Goal: Task Accomplishment & Management: Manage account settings

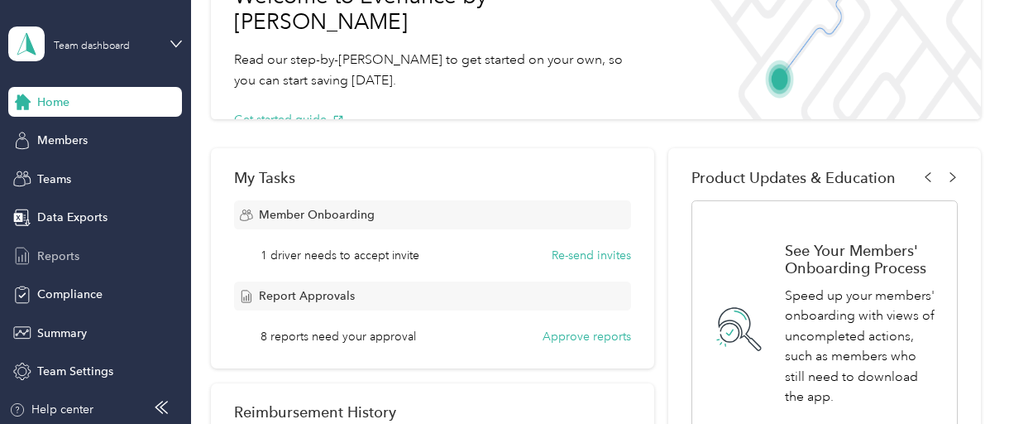
scroll to position [83, 0]
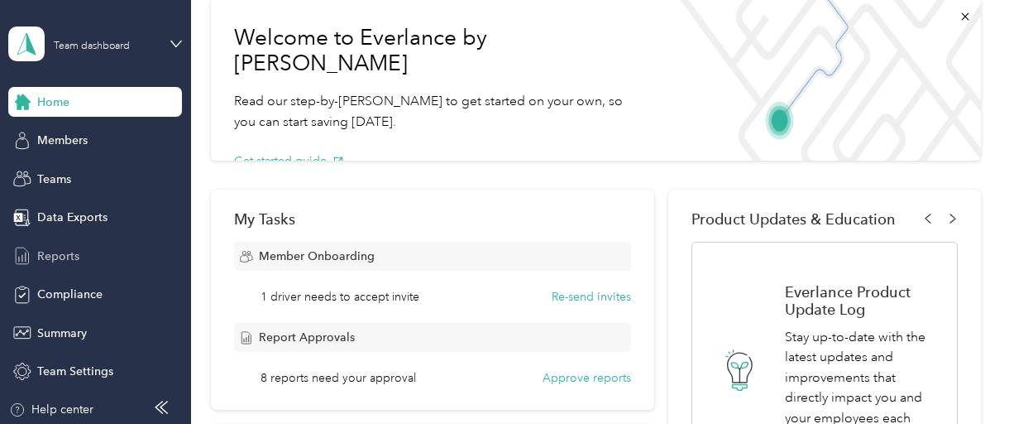
click at [39, 258] on span "Reports" at bounding box center [58, 255] width 42 height 17
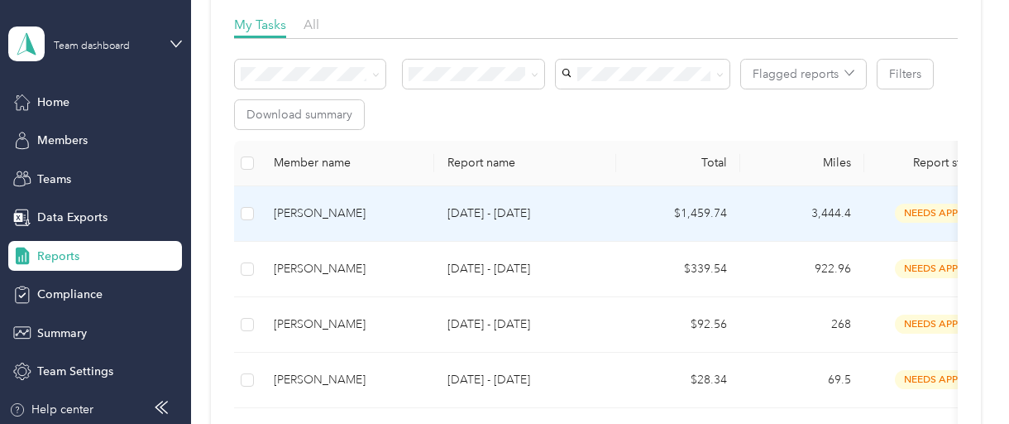
scroll to position [331, 0]
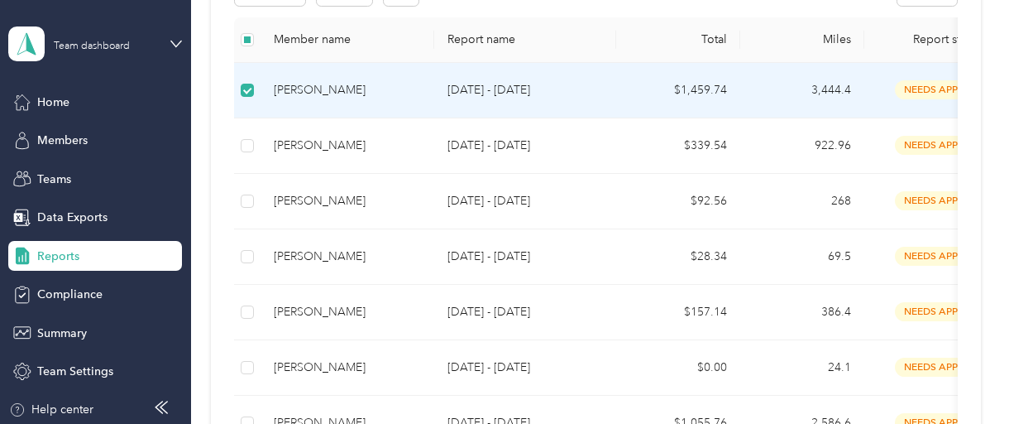
click at [319, 93] on div "[PERSON_NAME]" at bounding box center [347, 90] width 147 height 18
click at [318, 92] on div "[PERSON_NAME]" at bounding box center [347, 90] width 147 height 18
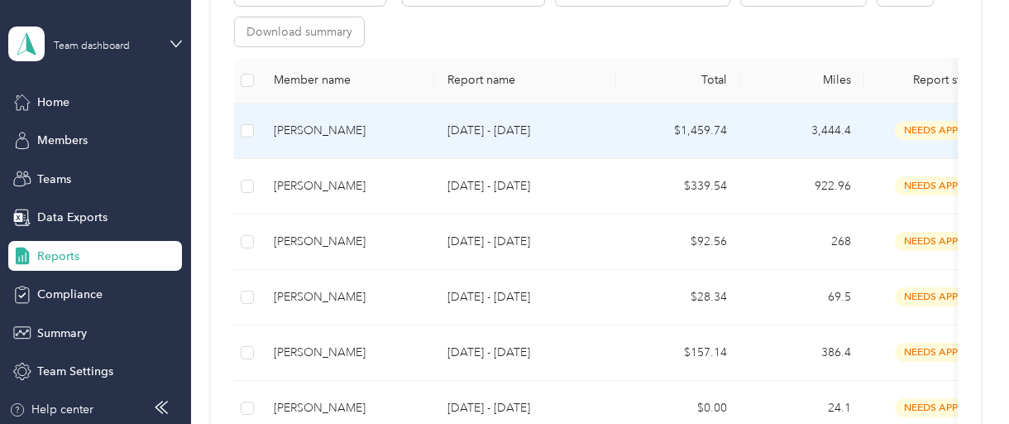
click at [314, 129] on div "[PERSON_NAME]" at bounding box center [347, 131] width 147 height 18
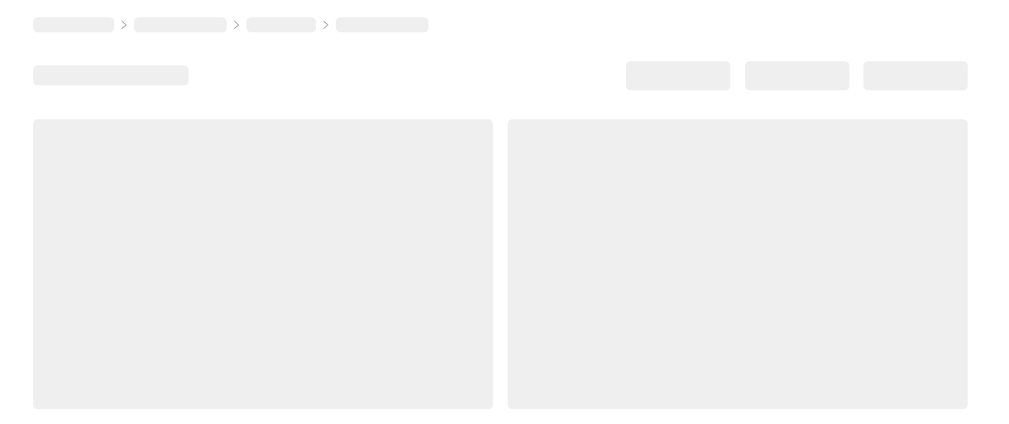
click at [314, 129] on div at bounding box center [263, 264] width 460 height 290
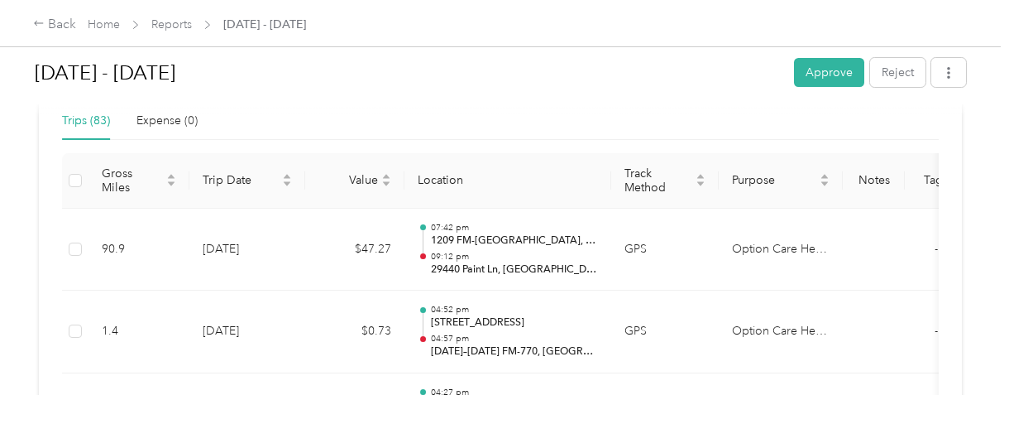
scroll to position [414, 0]
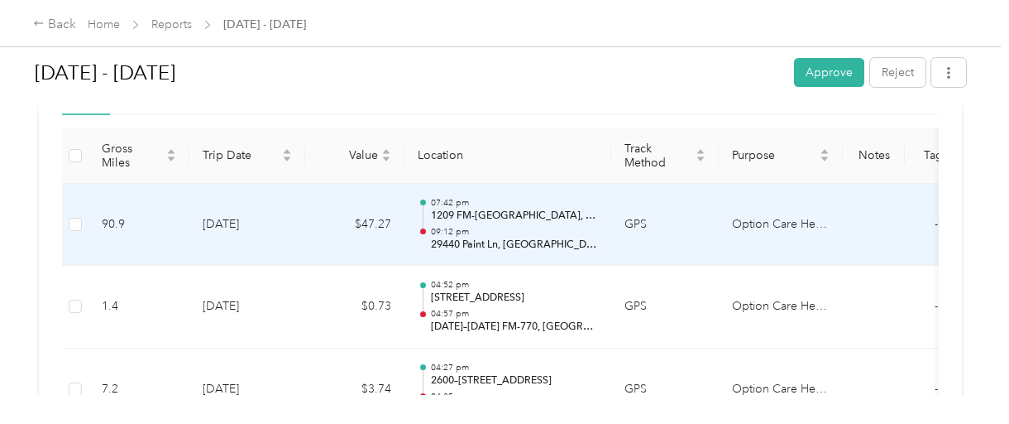
click at [117, 219] on td "90.9" at bounding box center [139, 225] width 101 height 83
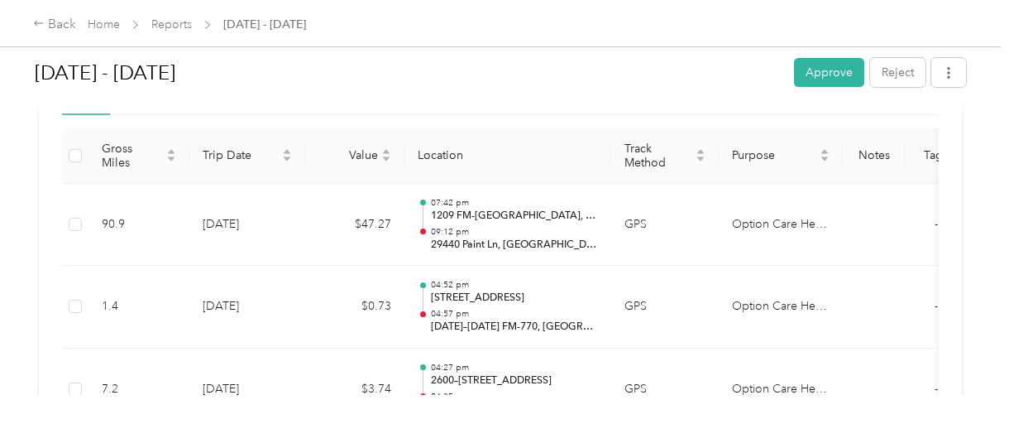
click at [117, 219] on div at bounding box center [504, 212] width 1009 height 424
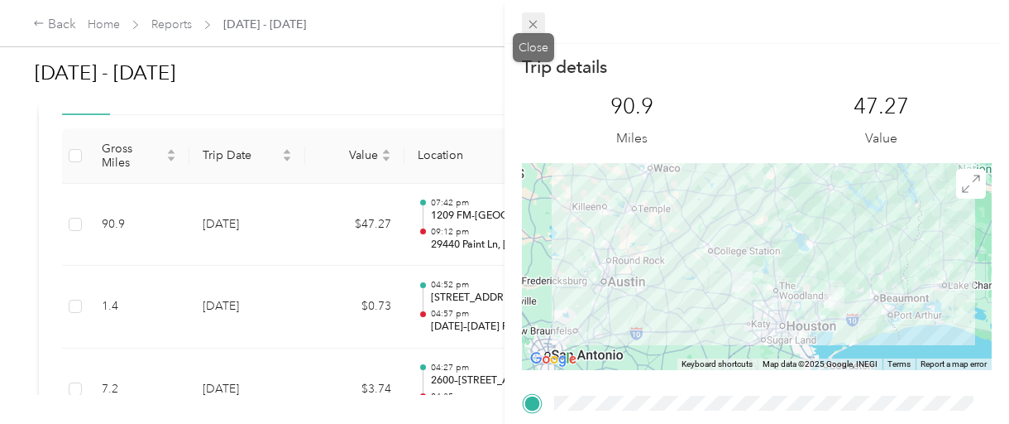
click at [533, 27] on icon at bounding box center [533, 24] width 14 height 14
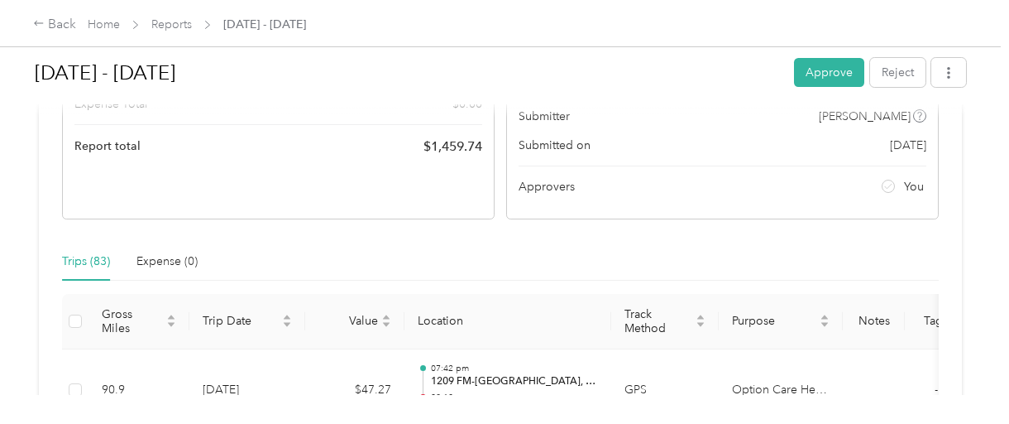
scroll to position [0, 0]
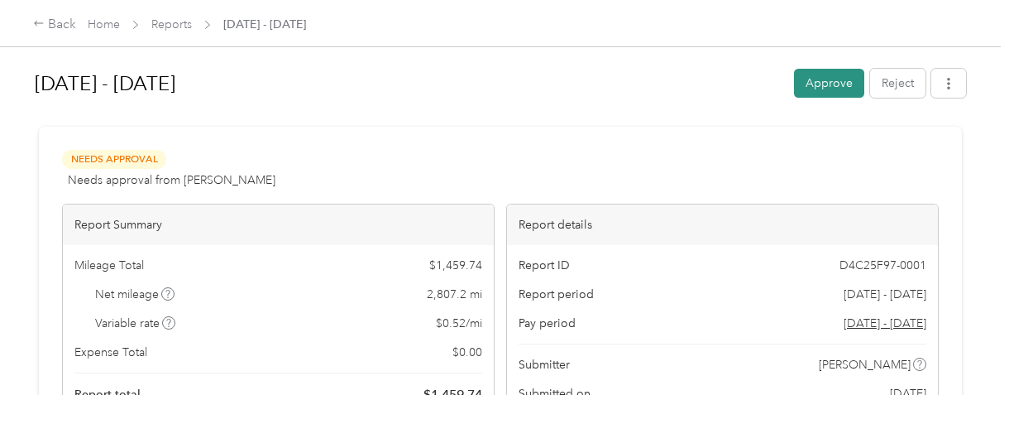
click at [812, 82] on button "Approve" at bounding box center [829, 83] width 70 height 29
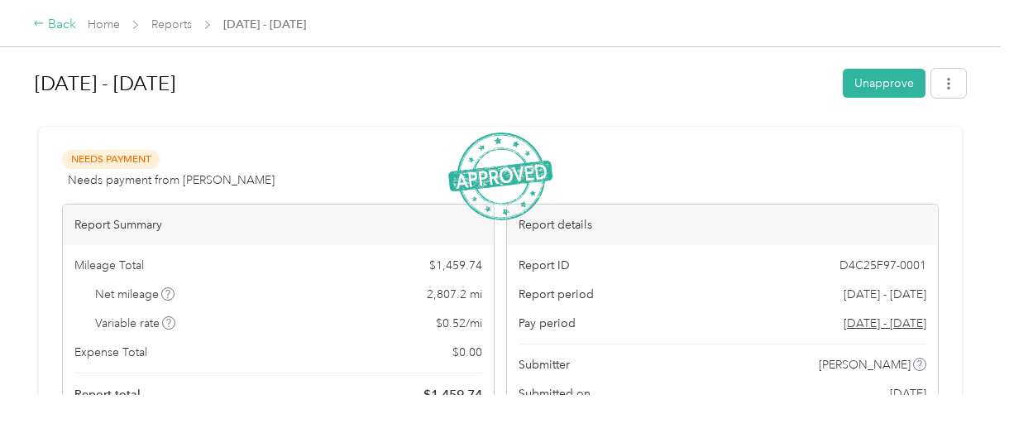
click at [43, 26] on icon at bounding box center [39, 23] width 12 height 12
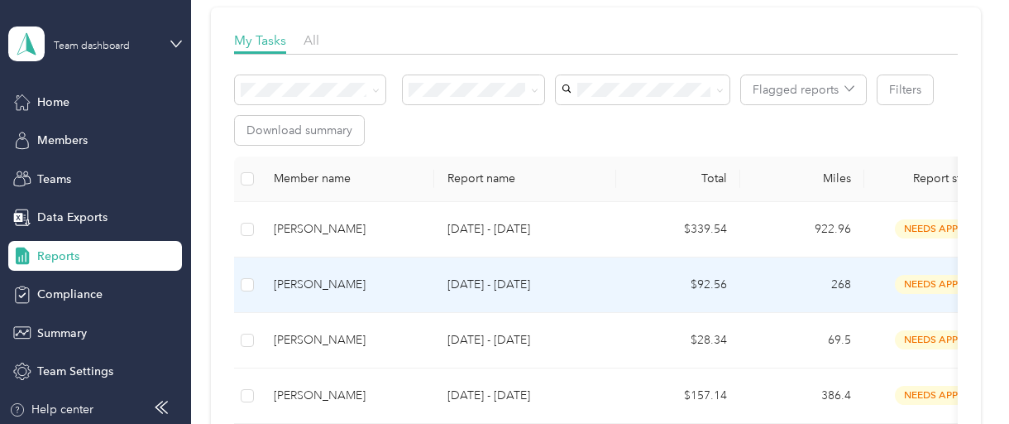
scroll to position [248, 0]
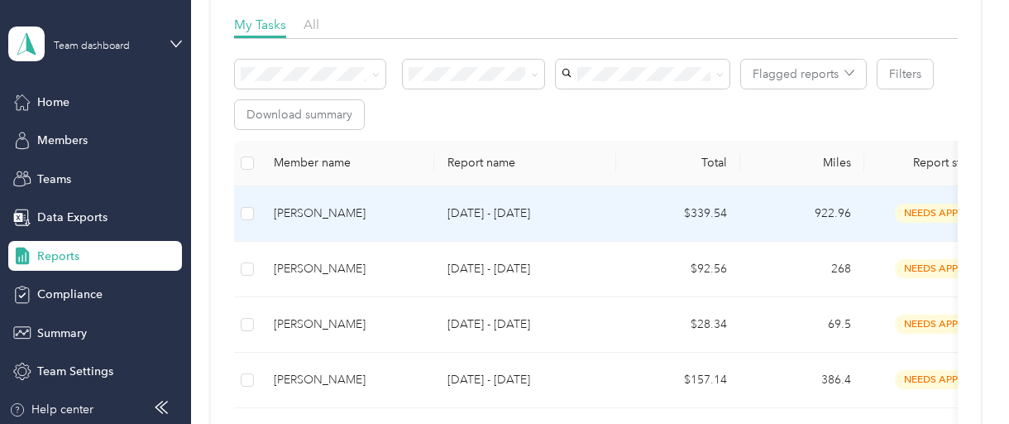
click at [924, 213] on span "needs approval" at bounding box center [947, 213] width 104 height 19
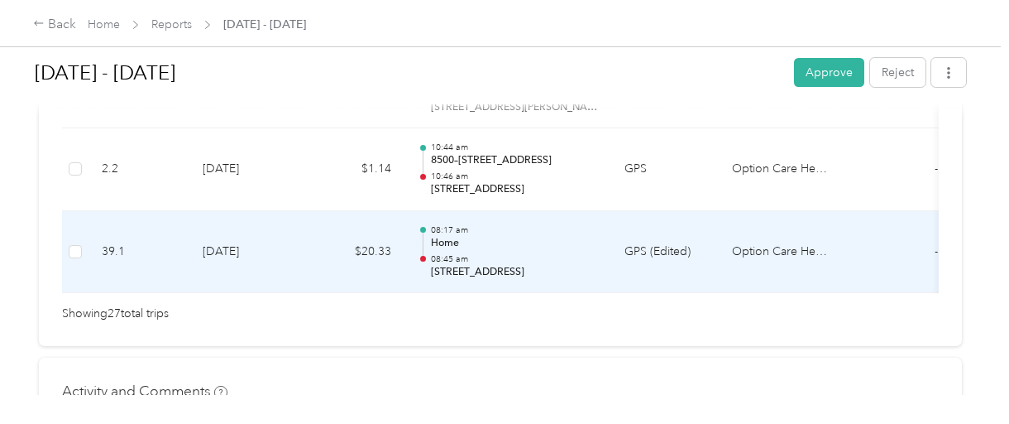
scroll to position [2526, 0]
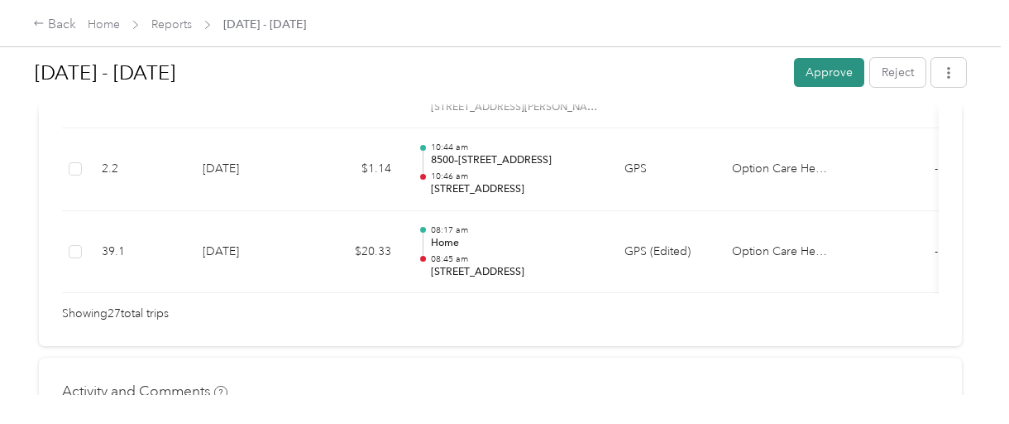
click at [838, 72] on button "Approve" at bounding box center [829, 72] width 70 height 29
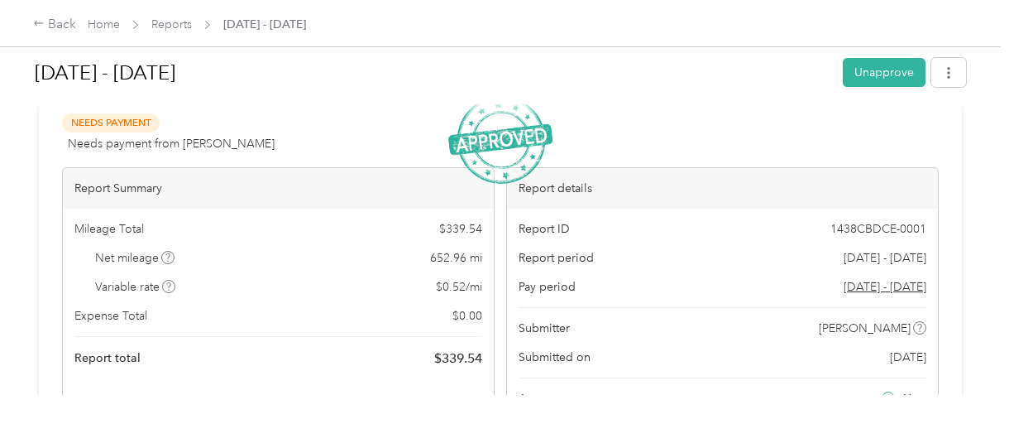
scroll to position [0, 0]
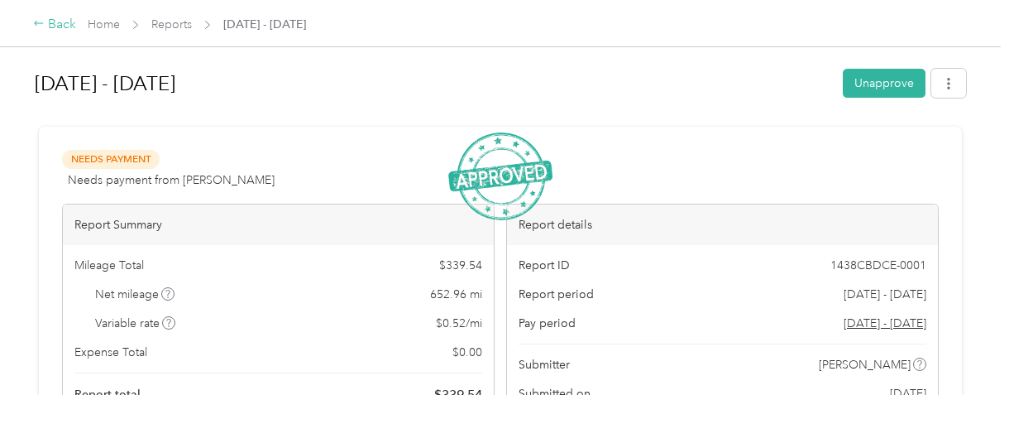
click at [36, 26] on icon at bounding box center [38, 23] width 9 height 5
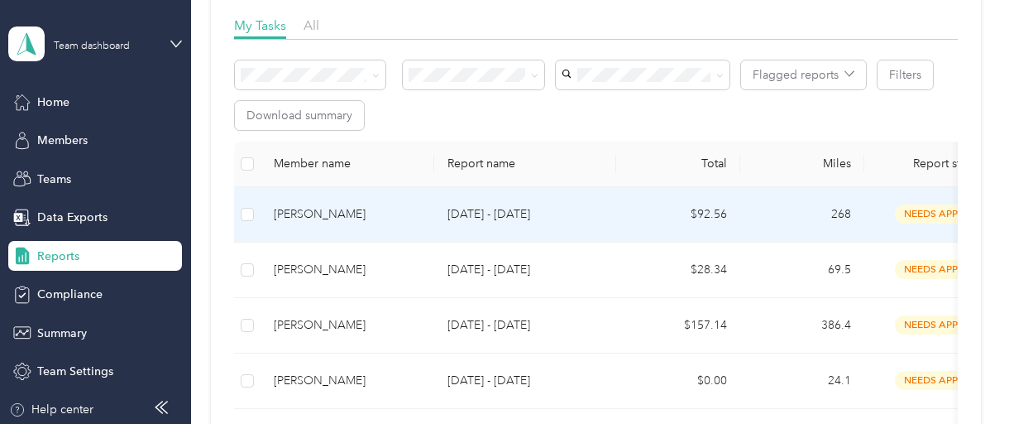
scroll to position [248, 0]
click at [307, 211] on div "[PERSON_NAME]" at bounding box center [347, 213] width 147 height 18
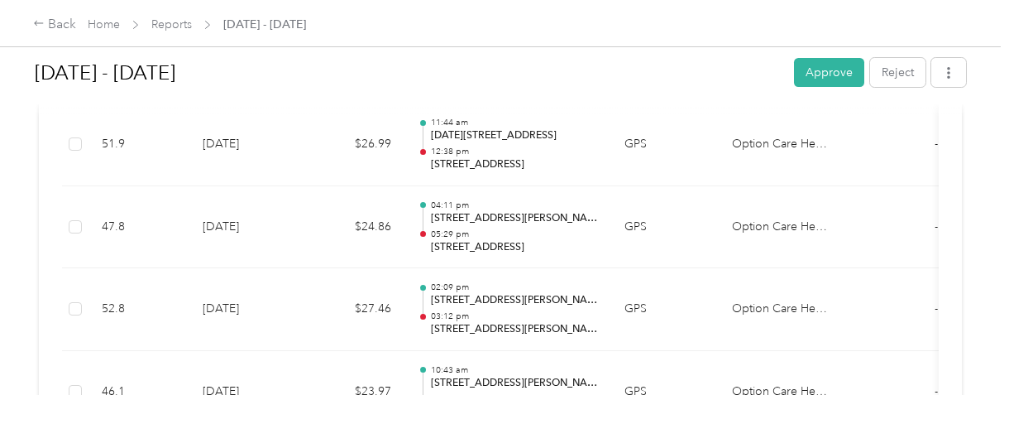
scroll to position [414, 0]
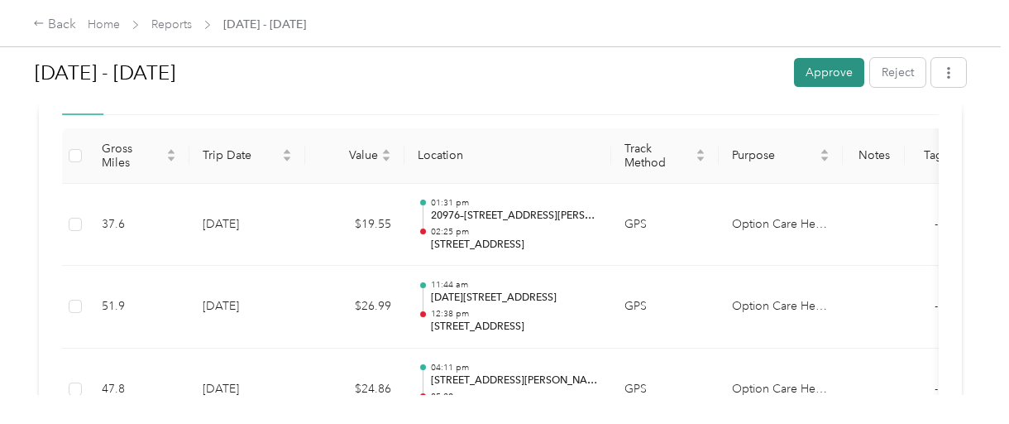
click at [827, 69] on button "Approve" at bounding box center [829, 72] width 70 height 29
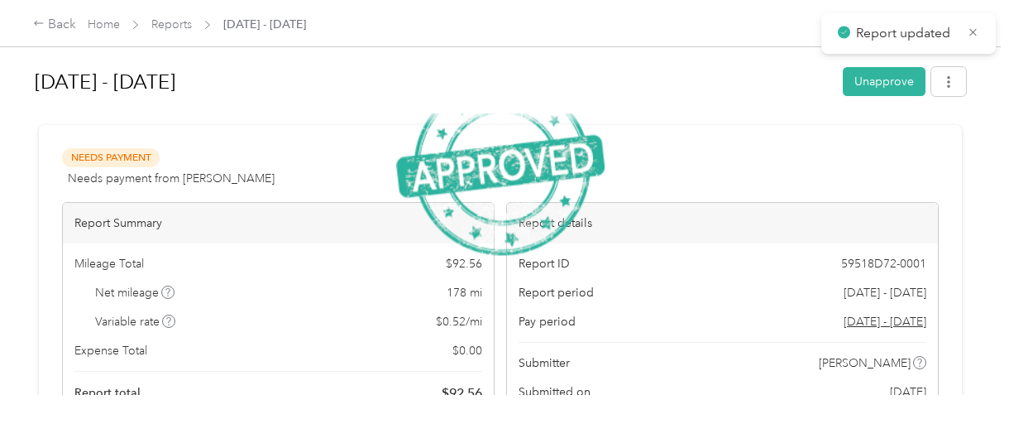
scroll to position [0, 0]
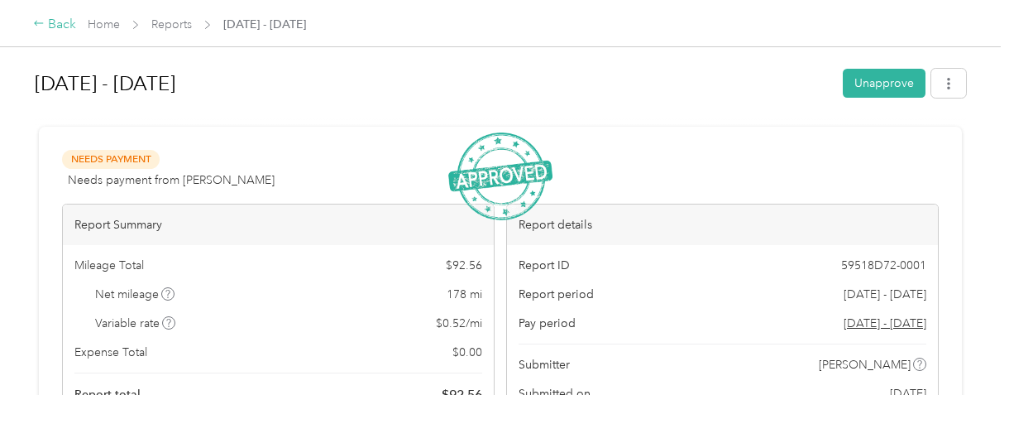
click at [56, 28] on div "Back" at bounding box center [54, 25] width 43 height 20
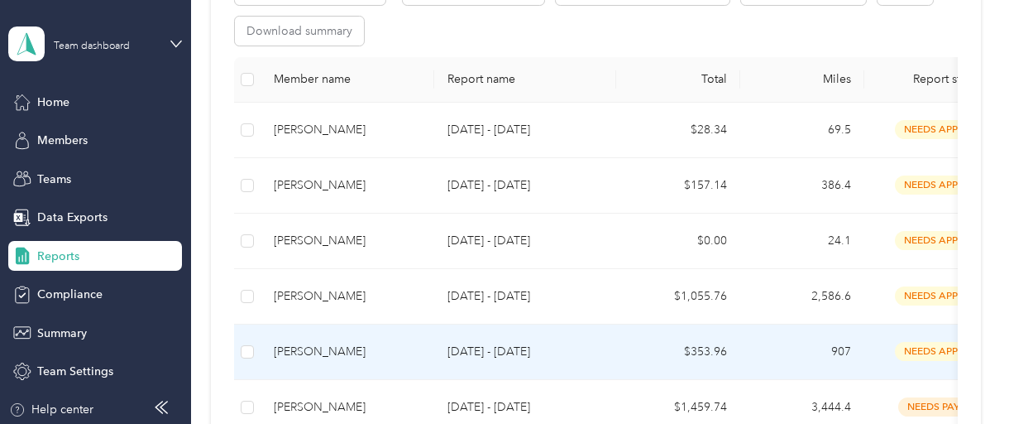
scroll to position [248, 0]
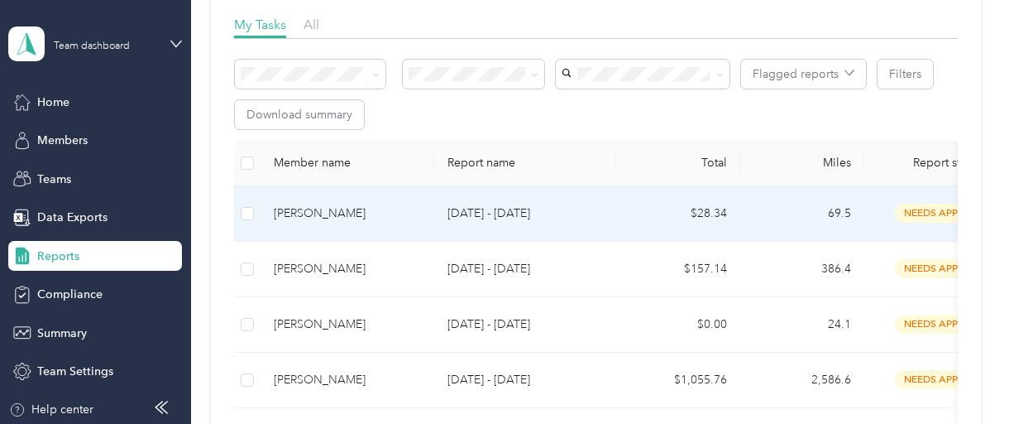
click at [309, 214] on div "[PERSON_NAME]" at bounding box center [347, 213] width 147 height 18
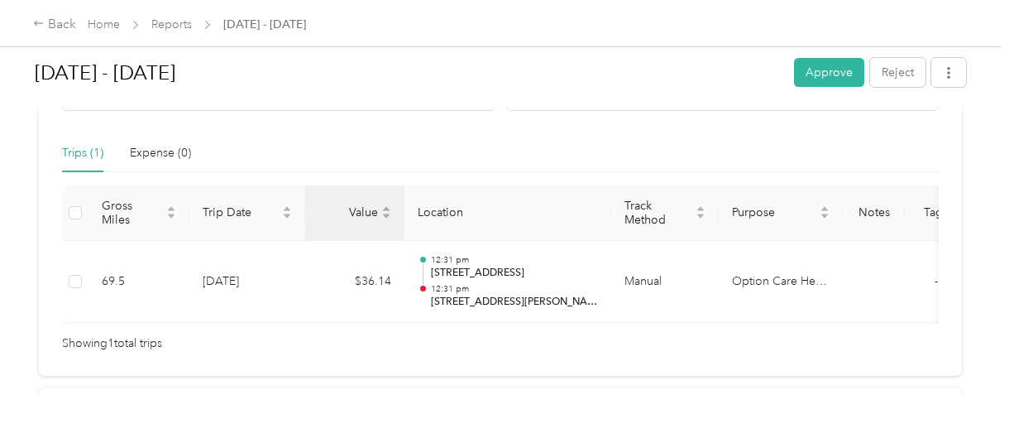
scroll to position [414, 0]
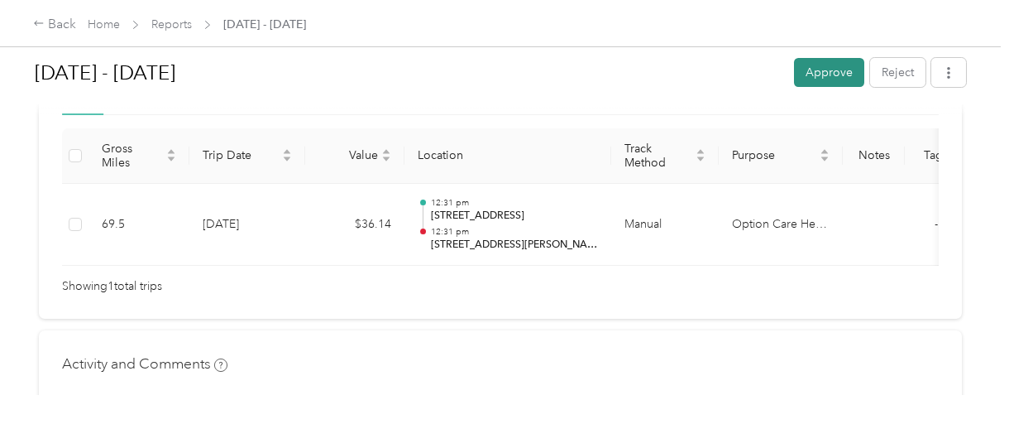
click at [807, 82] on button "Approve" at bounding box center [829, 72] width 70 height 29
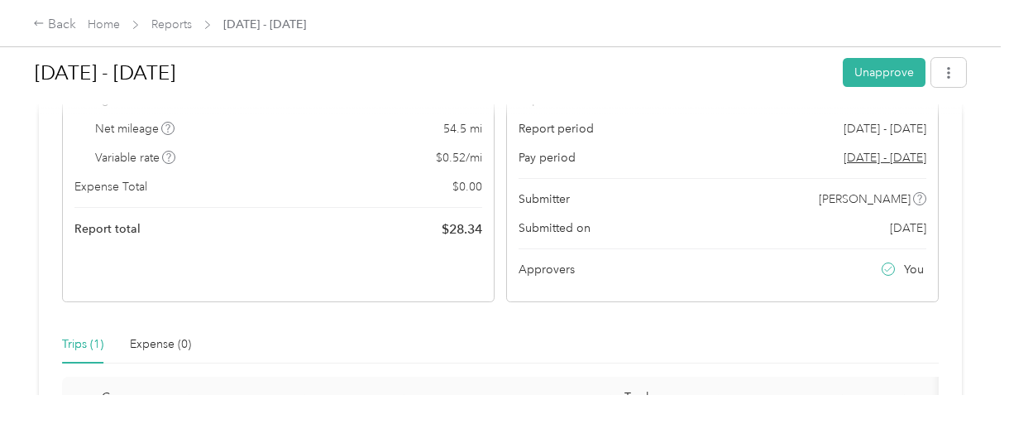
scroll to position [0, 0]
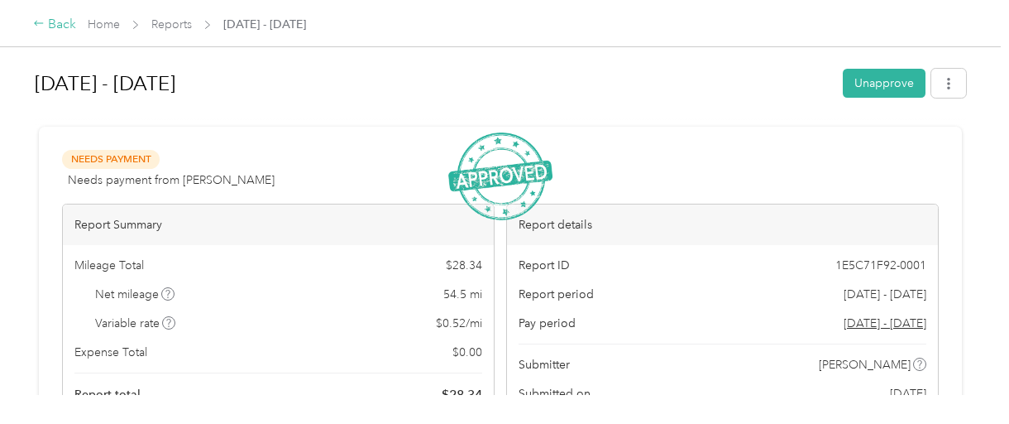
click at [58, 21] on div "Back" at bounding box center [54, 25] width 43 height 20
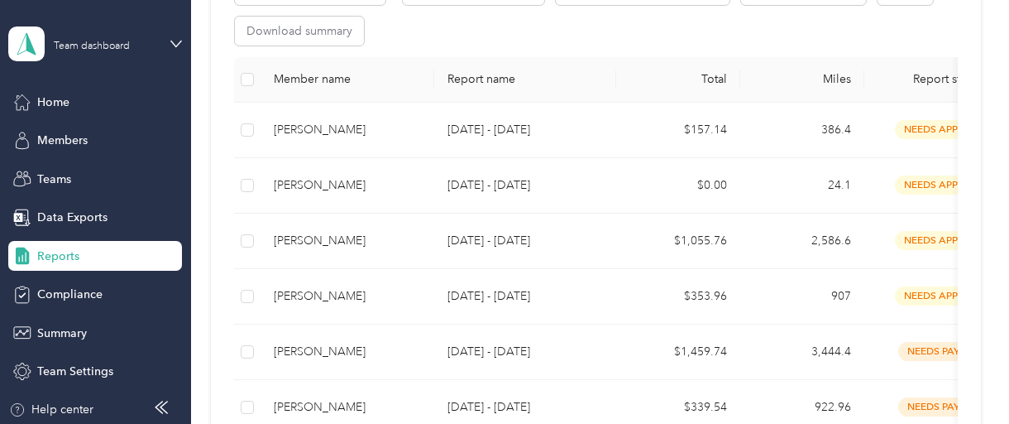
scroll to position [414, 0]
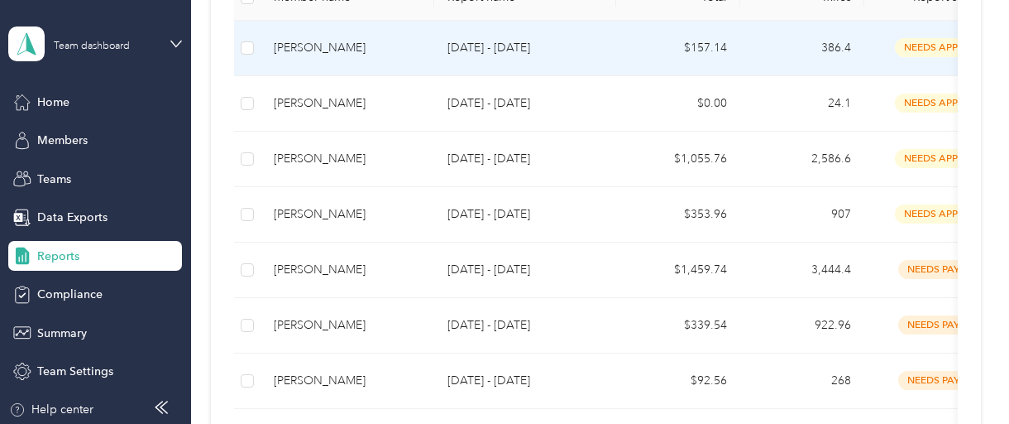
click at [309, 50] on div "[PERSON_NAME]" at bounding box center [347, 48] width 147 height 18
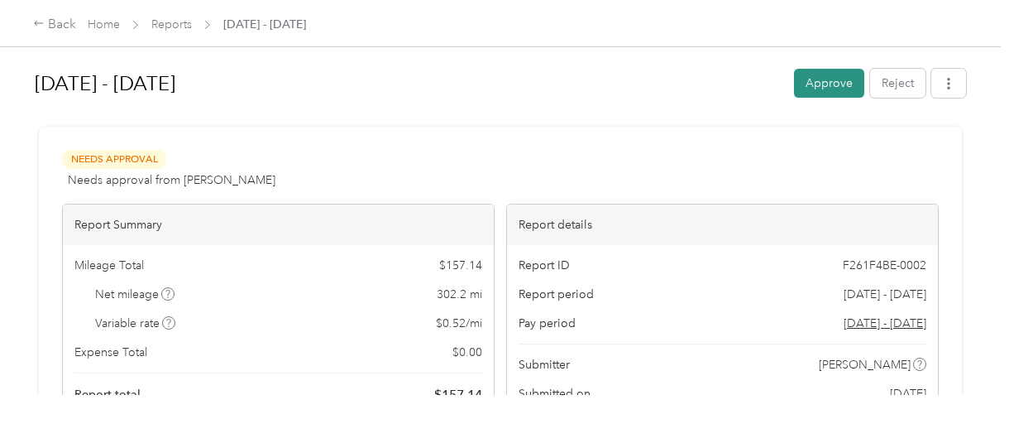
click at [826, 85] on button "Approve" at bounding box center [829, 83] width 70 height 29
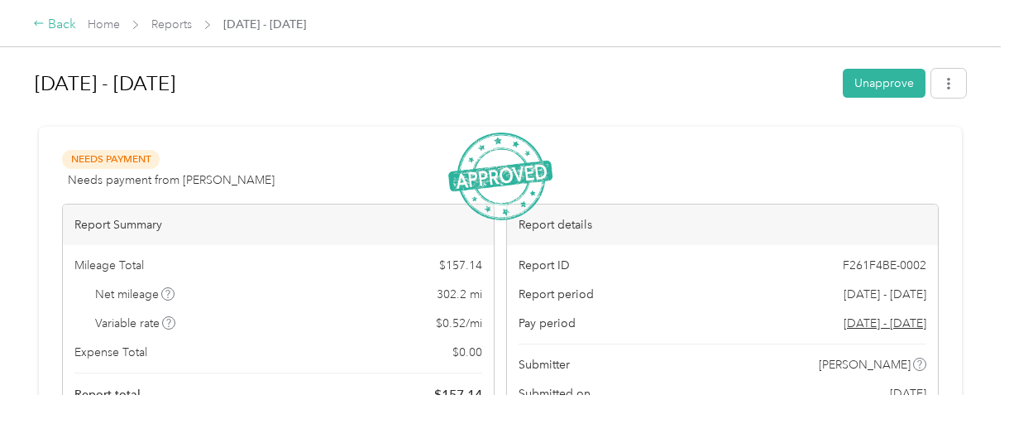
click at [50, 32] on div "Back" at bounding box center [54, 25] width 43 height 20
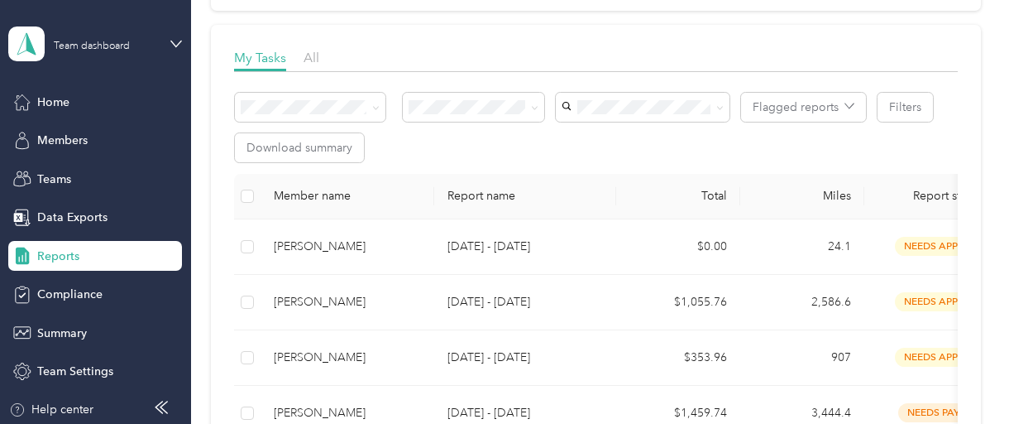
scroll to position [214, 0]
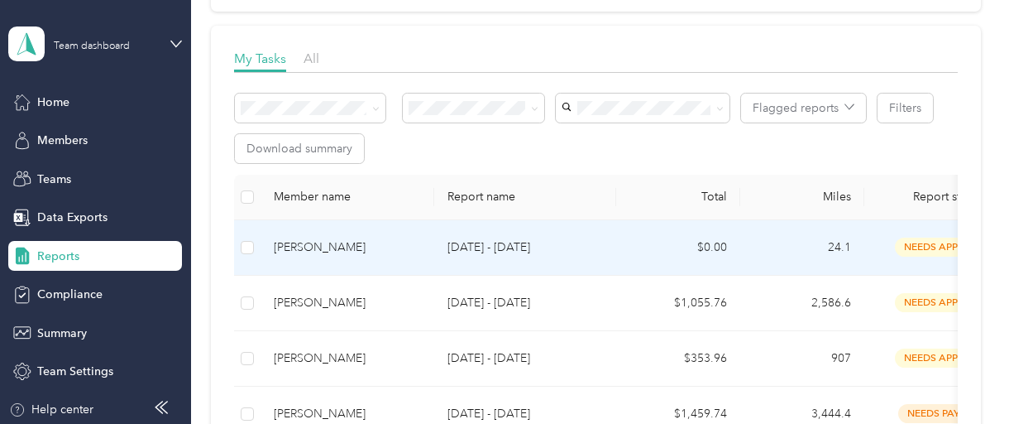
click at [304, 243] on div "[PERSON_NAME]" at bounding box center [347, 247] width 147 height 18
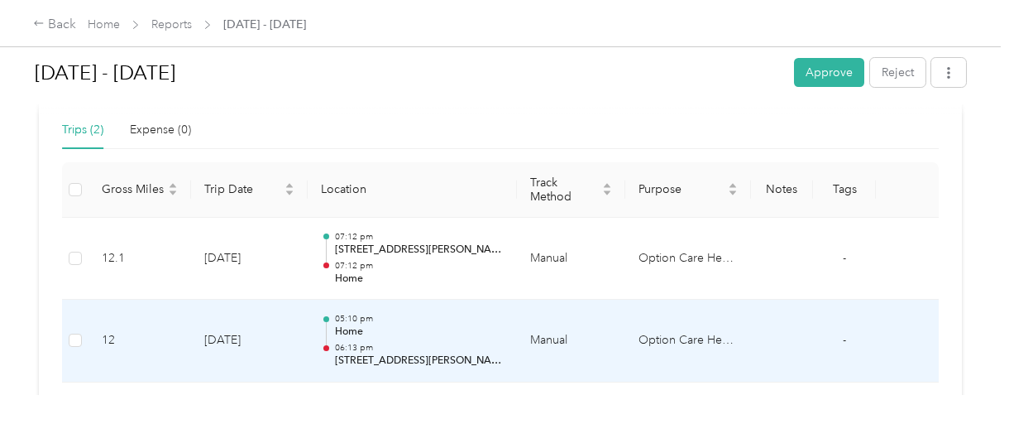
scroll to position [414, 0]
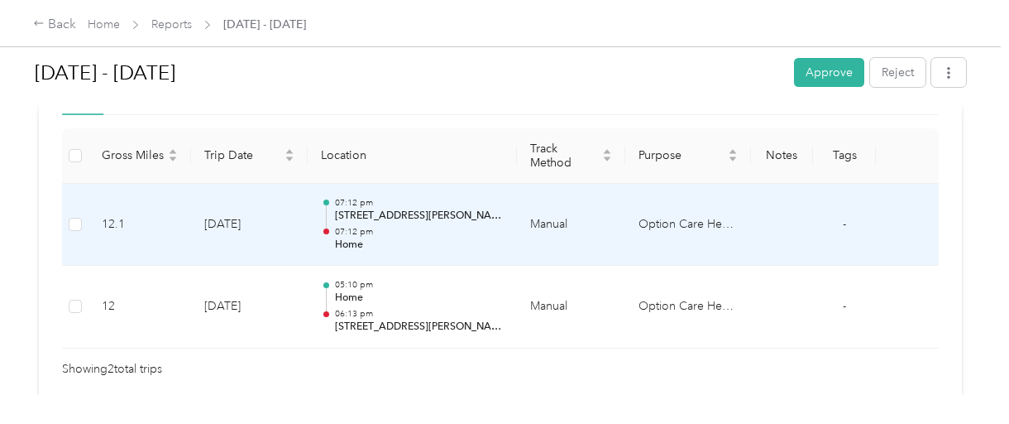
click at [357, 212] on p "[STREET_ADDRESS][PERSON_NAME][PERSON_NAME]" at bounding box center [419, 215] width 169 height 15
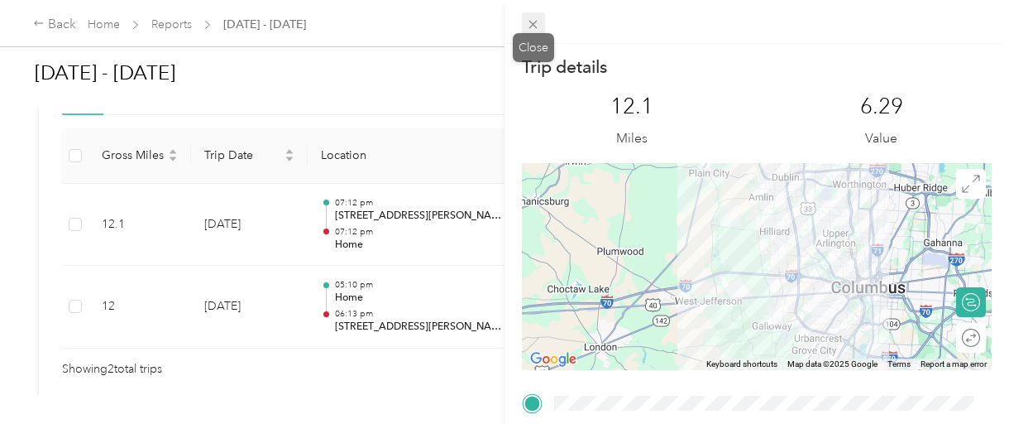
click at [529, 24] on icon at bounding box center [533, 24] width 14 height 14
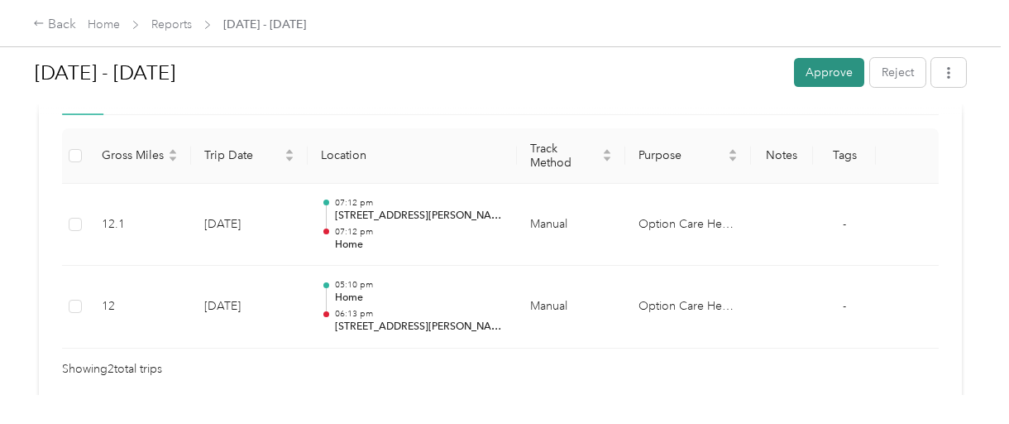
click at [823, 68] on button "Approve" at bounding box center [829, 72] width 70 height 29
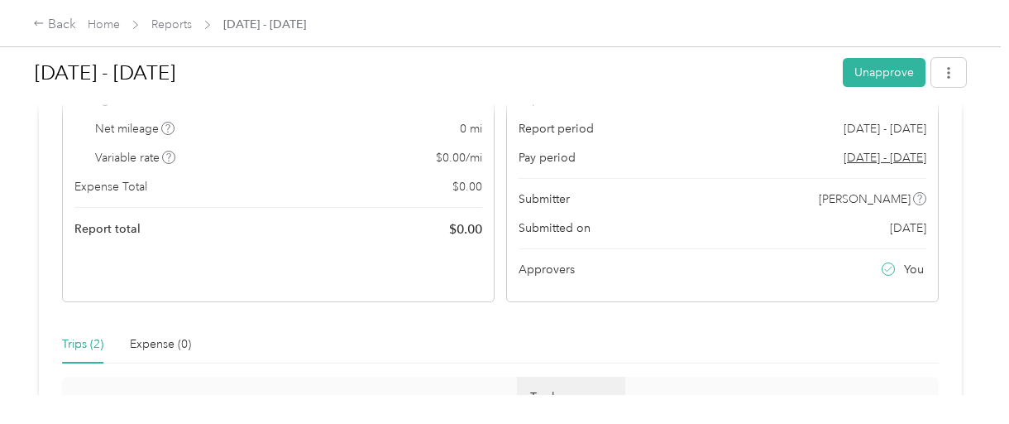
scroll to position [0, 0]
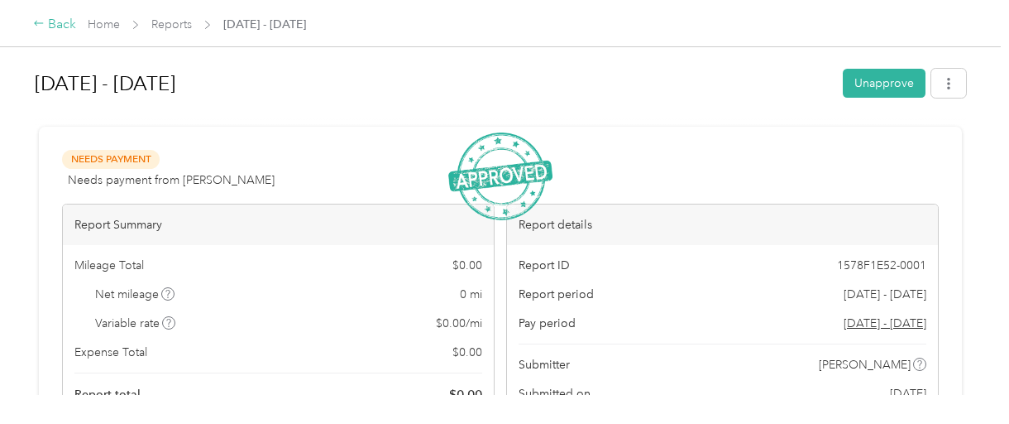
click at [60, 29] on div "Back" at bounding box center [54, 25] width 43 height 20
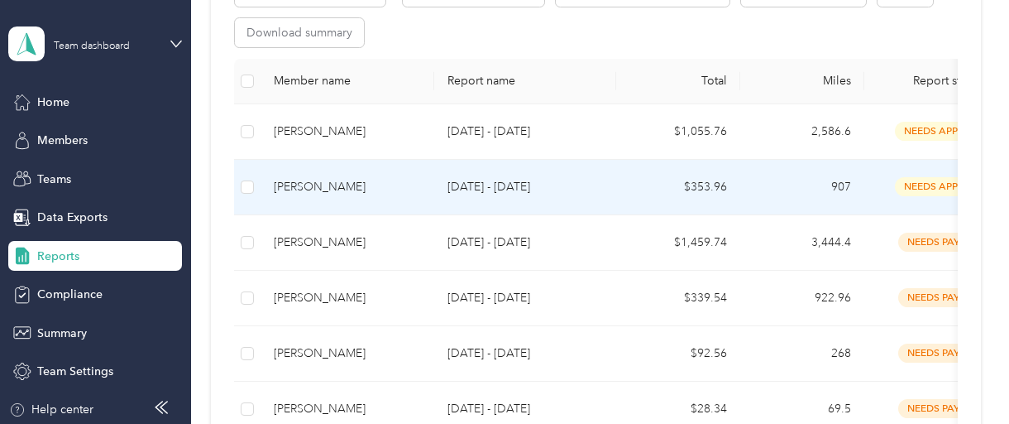
scroll to position [248, 0]
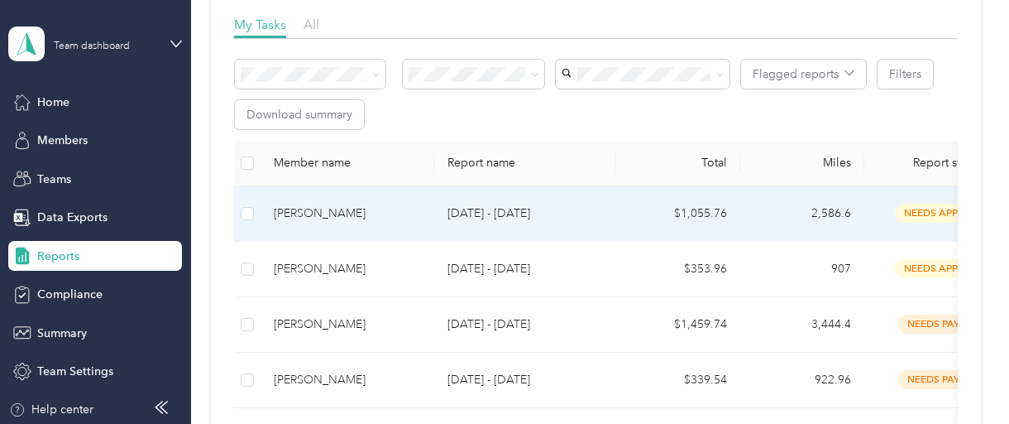
click at [285, 218] on div "[PERSON_NAME]" at bounding box center [347, 213] width 147 height 18
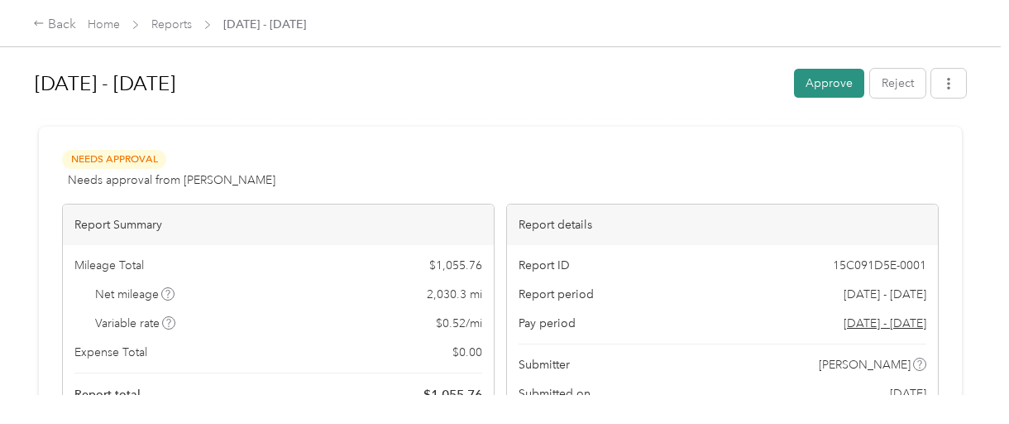
click at [823, 82] on button "Approve" at bounding box center [829, 83] width 70 height 29
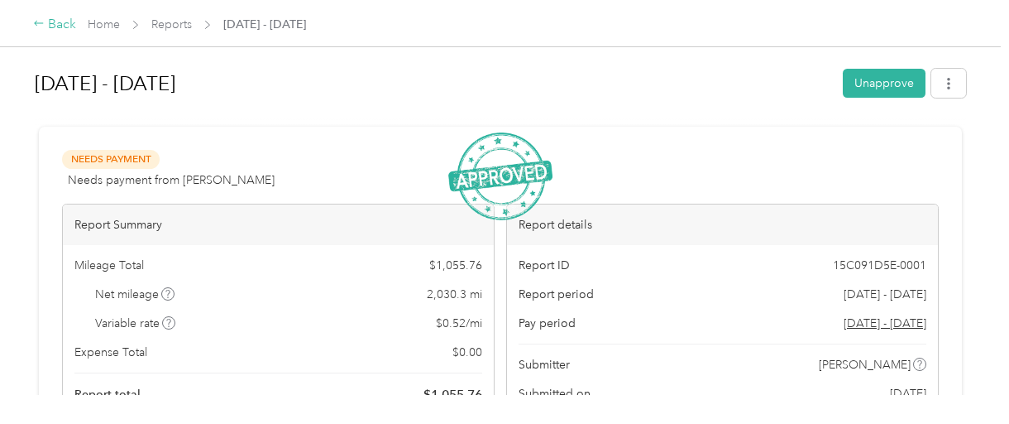
click at [55, 19] on div "Back" at bounding box center [54, 25] width 43 height 20
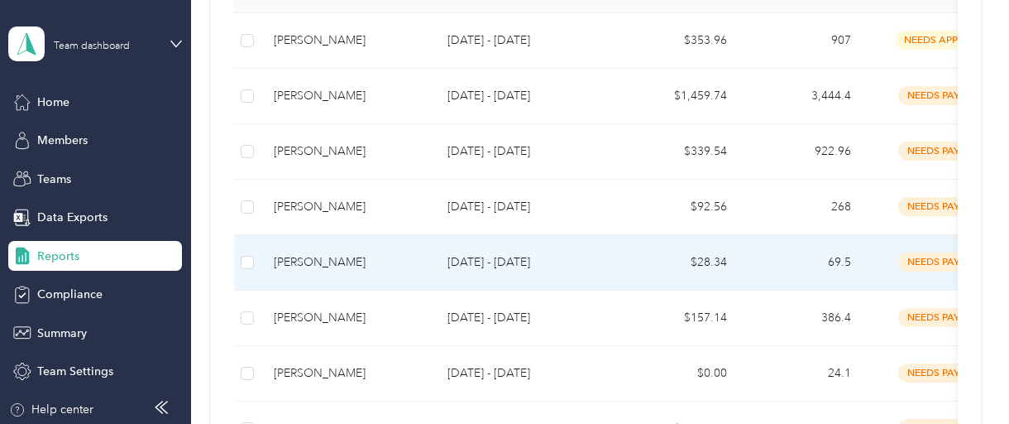
scroll to position [331, 0]
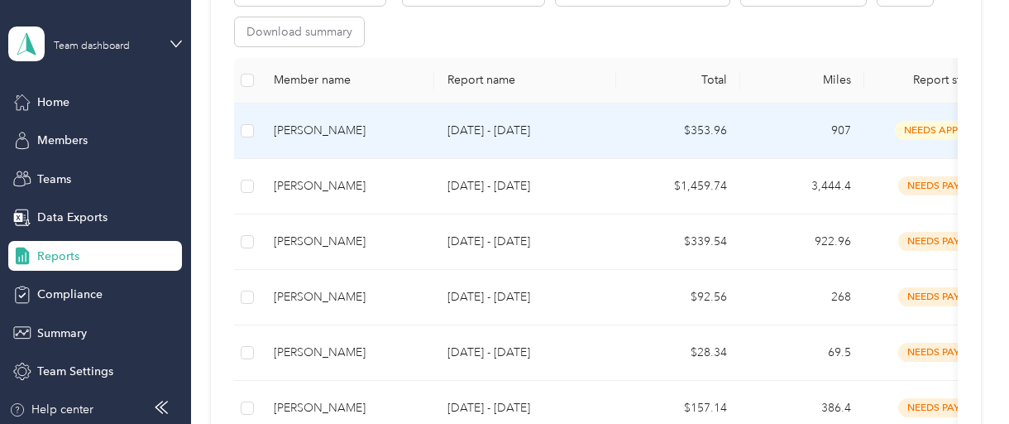
click at [299, 125] on div "[PERSON_NAME]" at bounding box center [347, 131] width 147 height 18
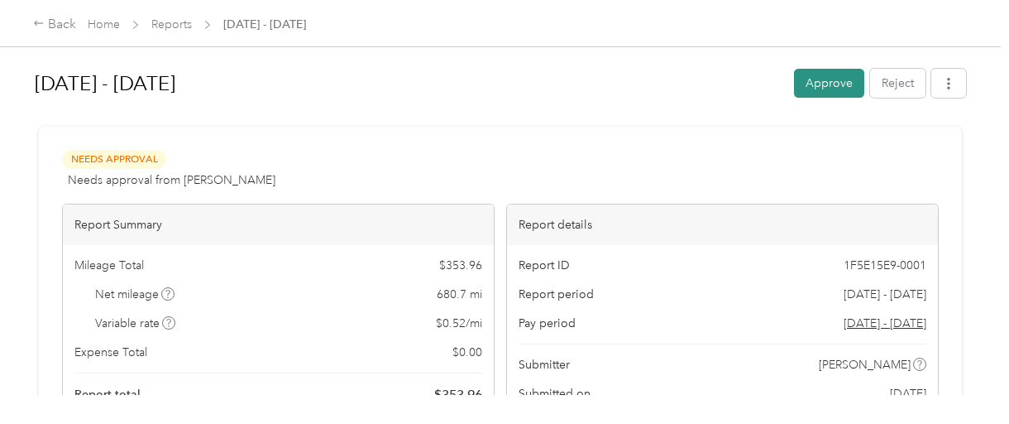
click at [821, 80] on button "Approve" at bounding box center [829, 83] width 70 height 29
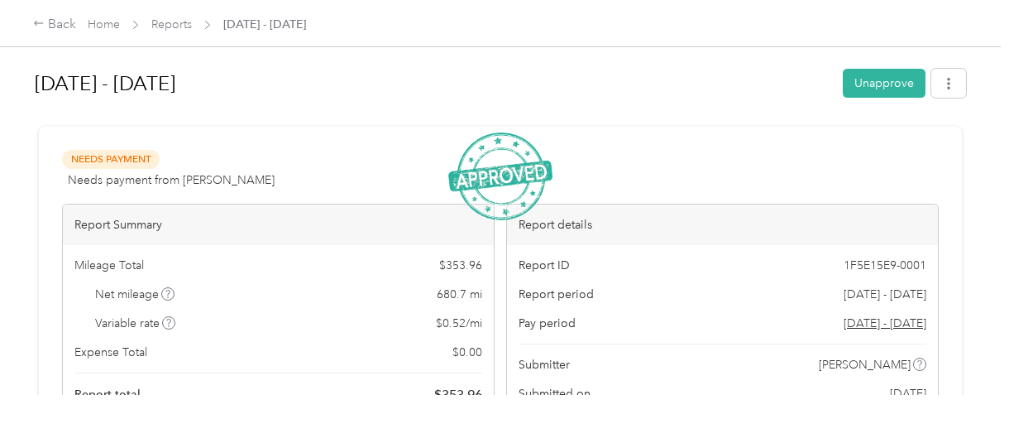
click at [105, 163] on span "Needs Payment" at bounding box center [111, 159] width 98 height 19
click at [47, 21] on div "Back" at bounding box center [54, 25] width 43 height 20
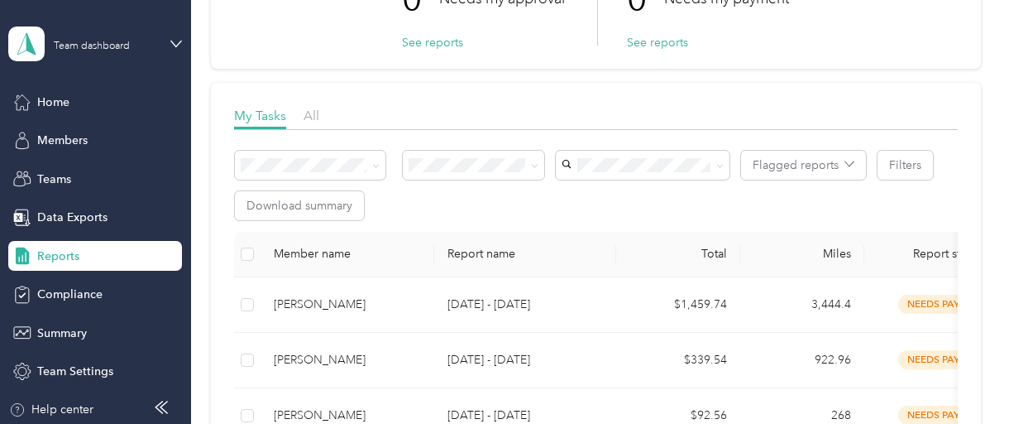
scroll to position [132, 0]
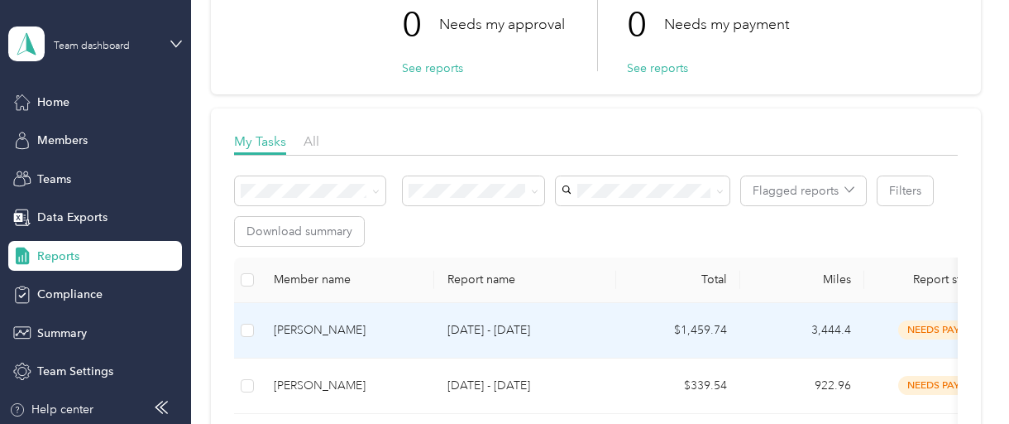
click at [318, 333] on div "[PERSON_NAME]" at bounding box center [347, 330] width 147 height 18
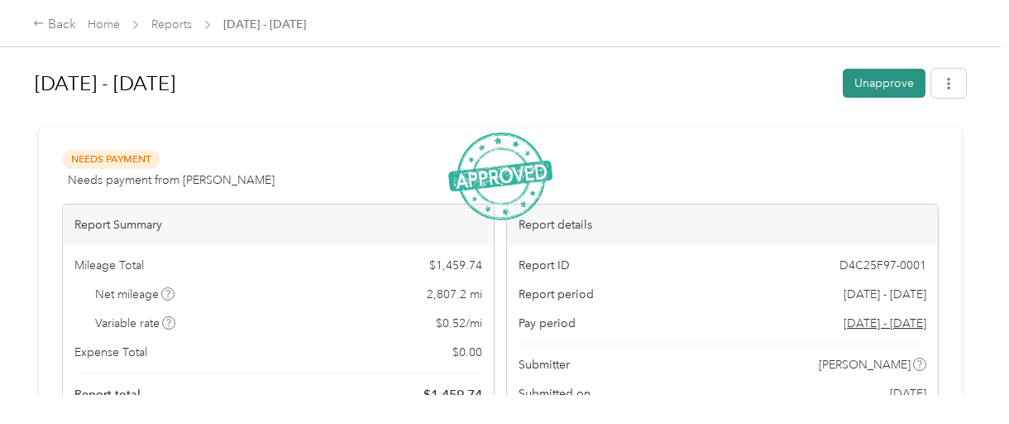
click at [878, 79] on button "Unapprove" at bounding box center [884, 83] width 83 height 29
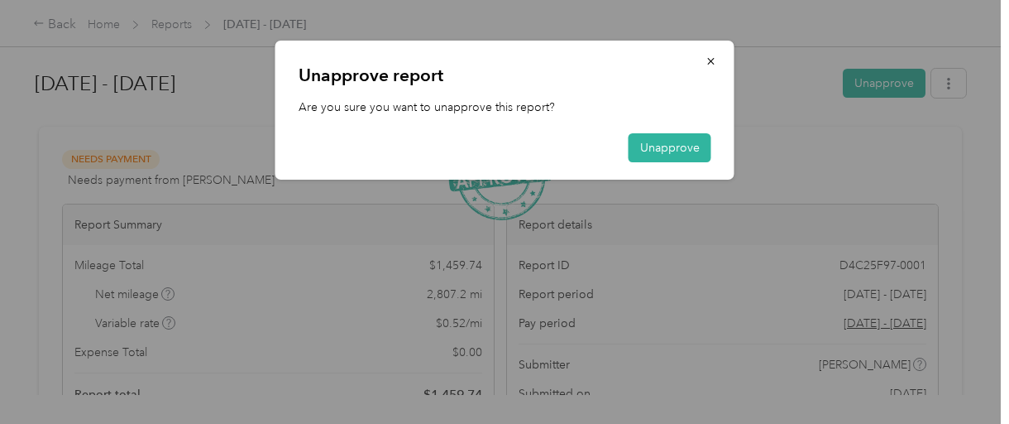
click at [773, 142] on div "Unapprove report Are you sure you want to unapprove this report? Unapprove" at bounding box center [734, 113] width 459 height 144
click at [711, 57] on icon "button" at bounding box center [712, 61] width 12 height 12
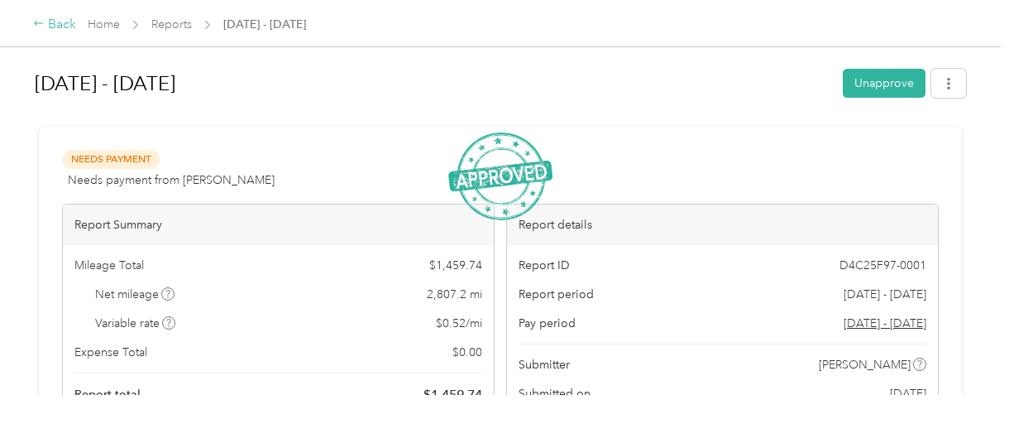
click at [43, 22] on icon at bounding box center [39, 23] width 12 height 12
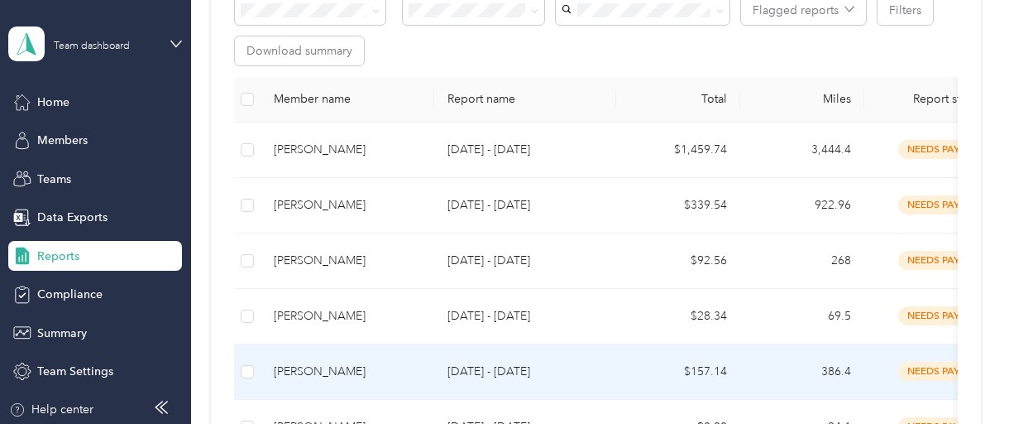
scroll to position [297, 0]
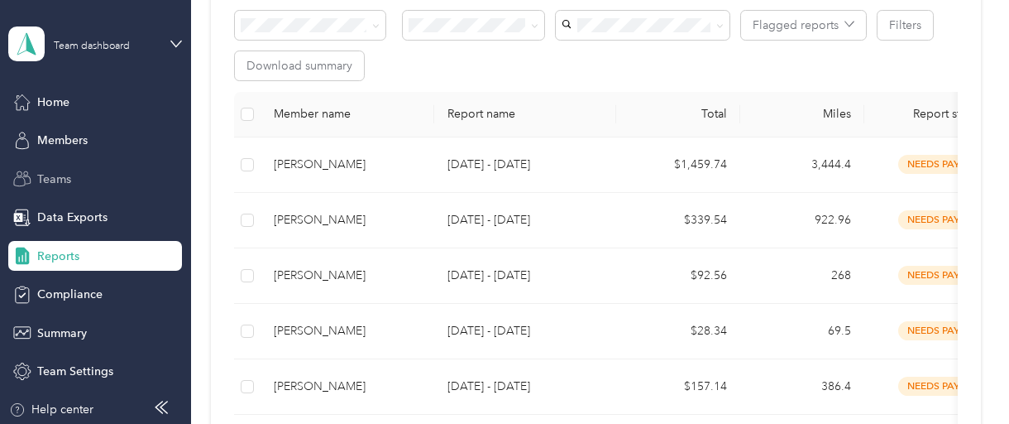
click at [69, 170] on div "Teams" at bounding box center [95, 179] width 174 height 30
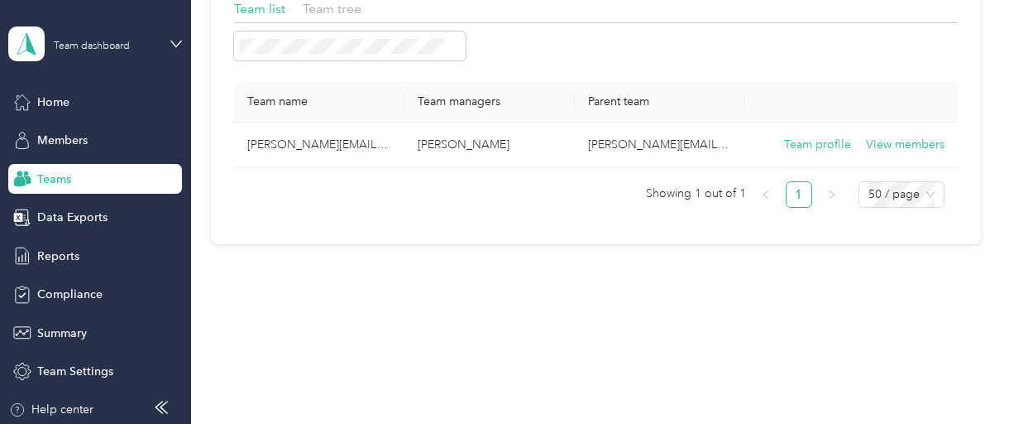
scroll to position [142, 0]
click at [81, 150] on div "Members" at bounding box center [95, 141] width 174 height 30
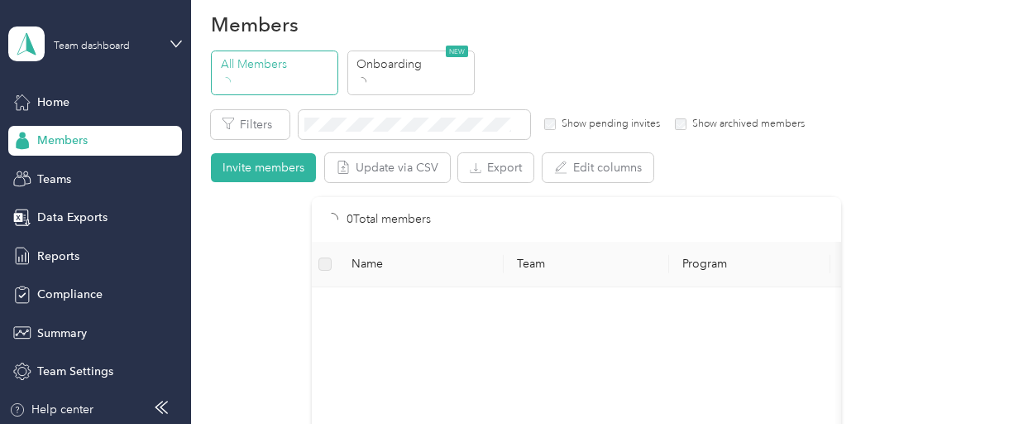
scroll to position [297, 0]
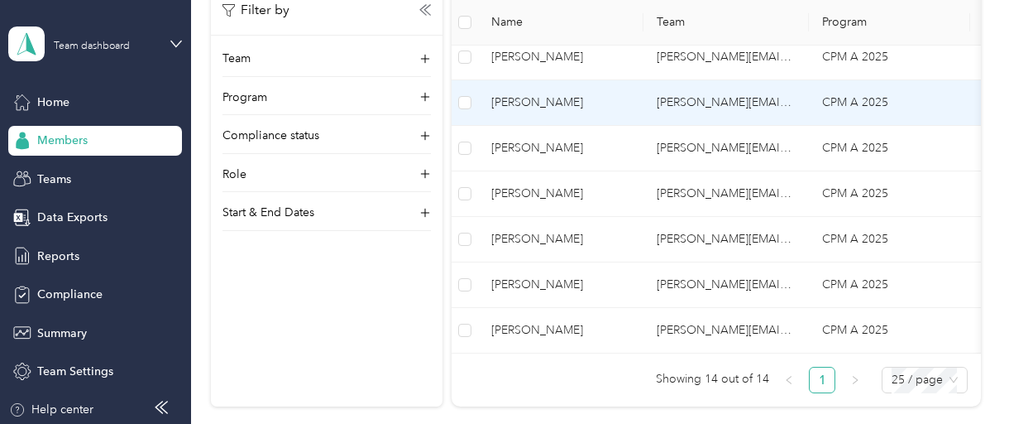
scroll to position [628, 0]
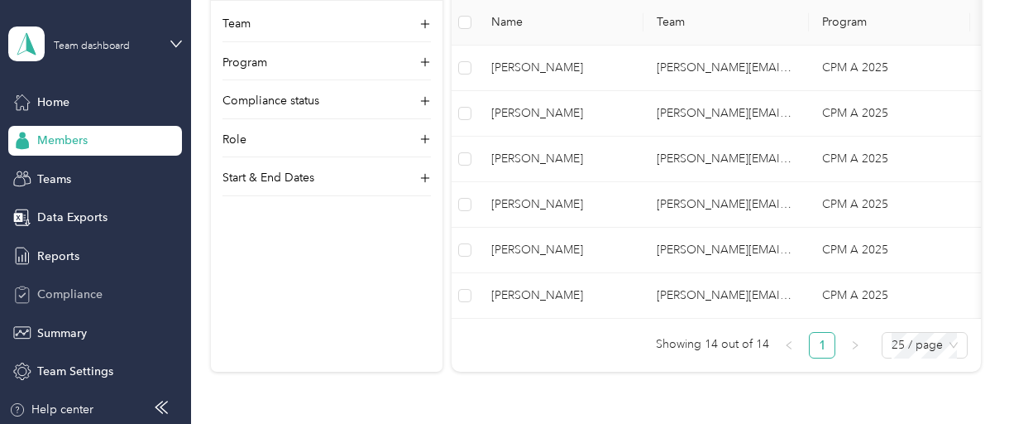
click at [67, 302] on span "Compliance" at bounding box center [69, 293] width 65 height 17
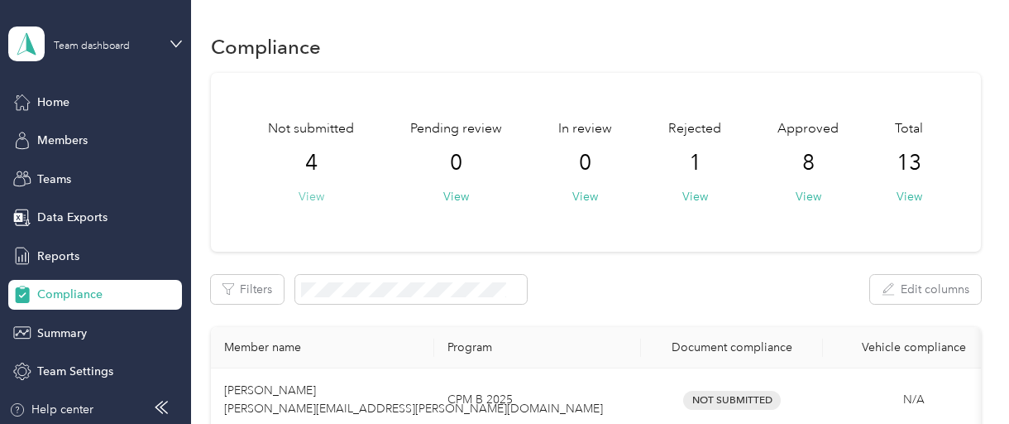
click at [310, 193] on button "View" at bounding box center [312, 196] width 26 height 17
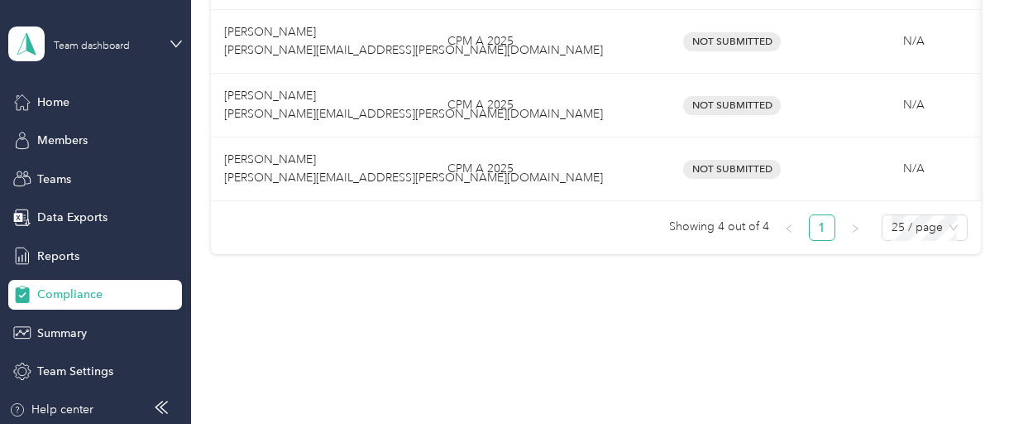
scroll to position [434, 0]
click at [86, 140] on div "Members" at bounding box center [95, 141] width 174 height 30
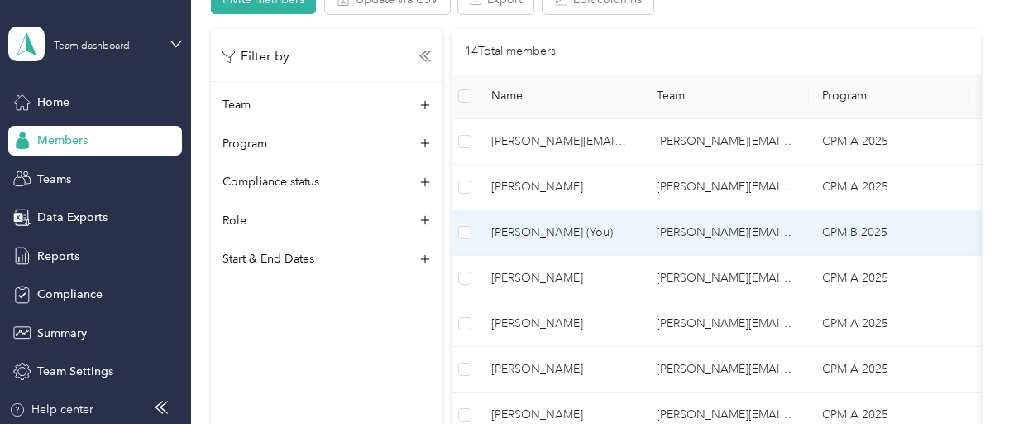
scroll to position [108, 0]
